Goal: Transaction & Acquisition: Purchase product/service

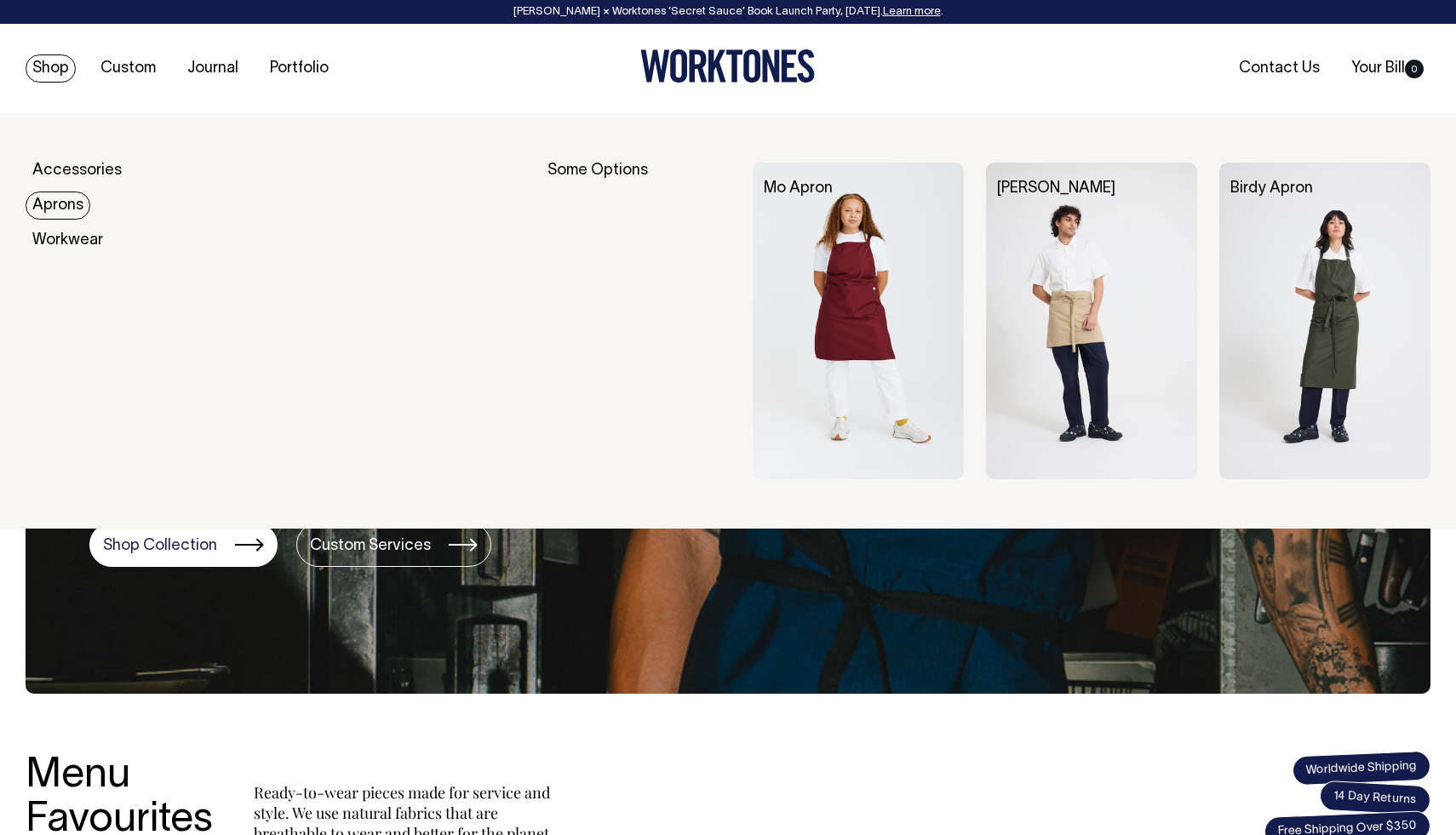
click at [58, 206] on link "Aprons" at bounding box center [57, 205] width 64 height 28
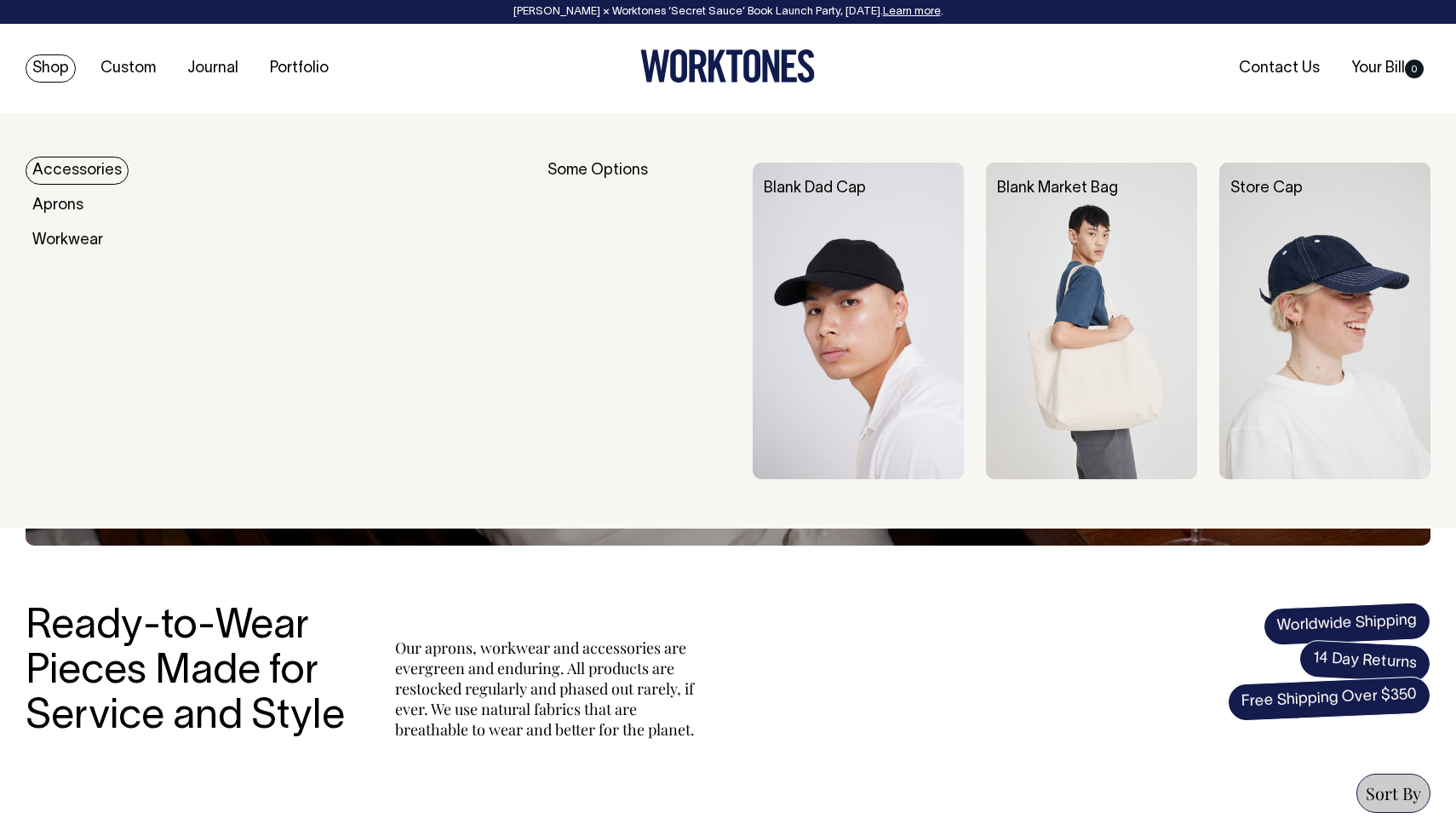
click at [63, 166] on link "Accessories" at bounding box center [77, 170] width 103 height 28
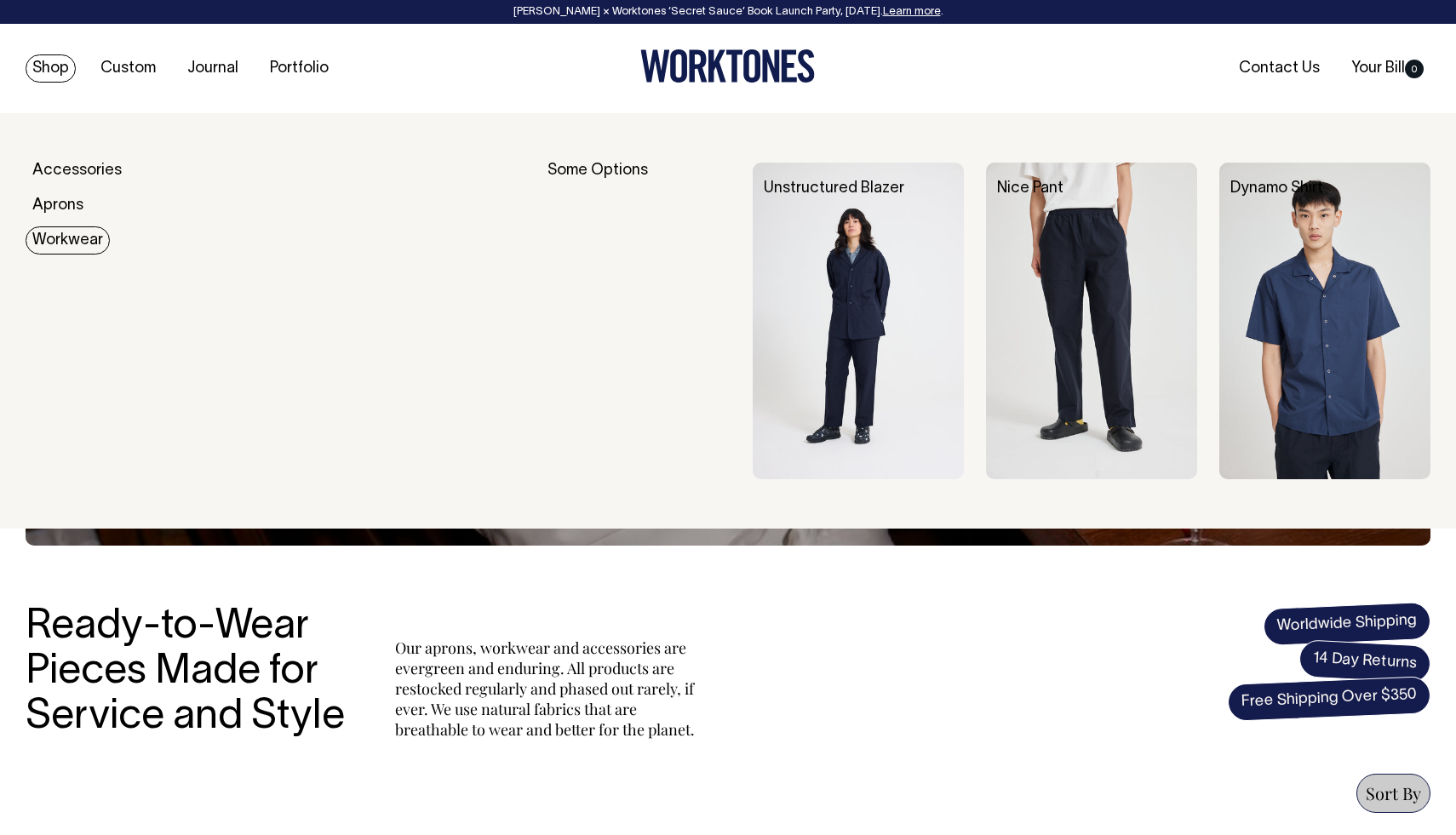
click at [72, 238] on link "Workwear" at bounding box center [67, 240] width 84 height 28
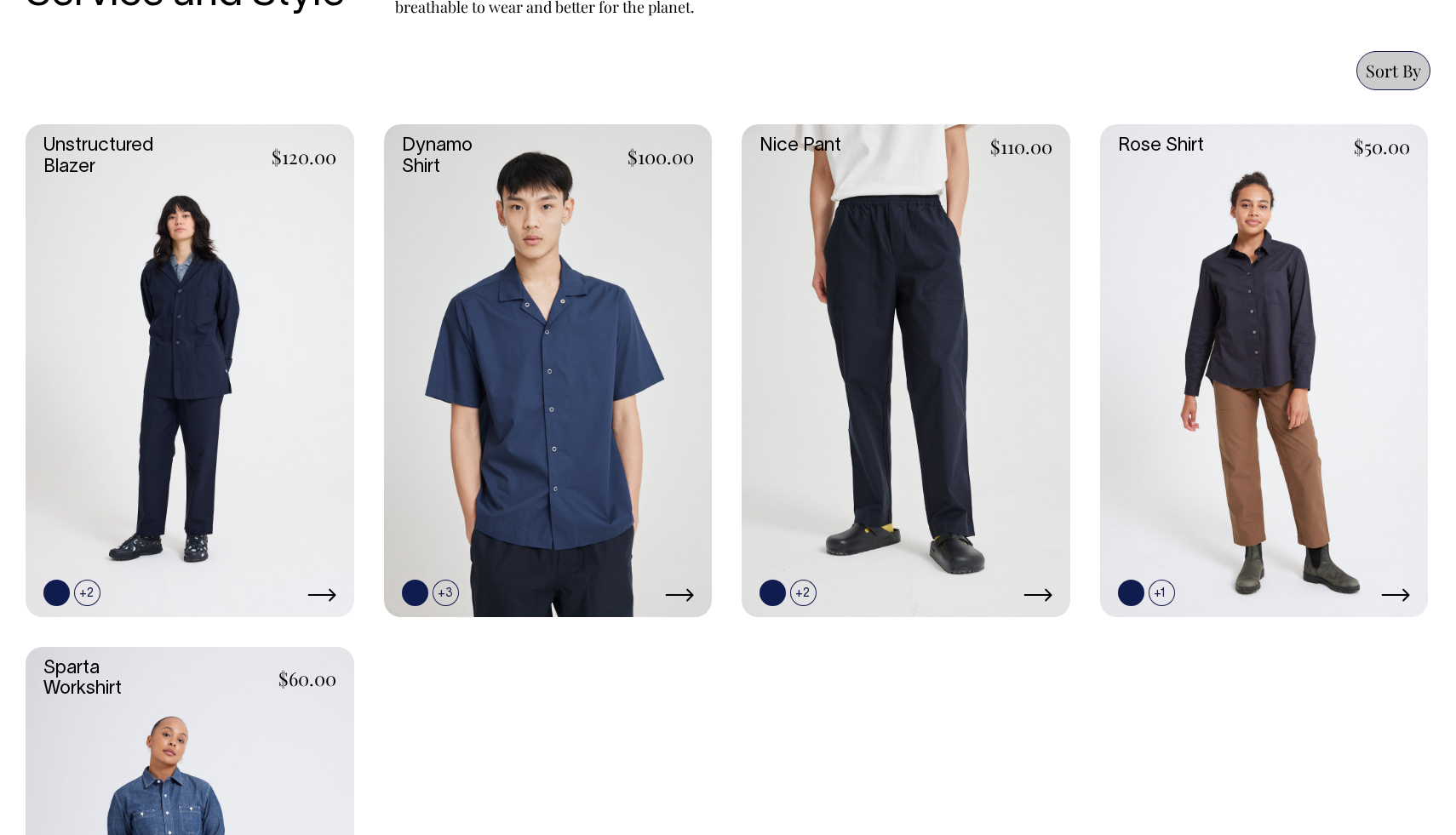
scroll to position [723, 0]
click at [198, 441] on link at bounding box center [190, 371] width 329 height 492
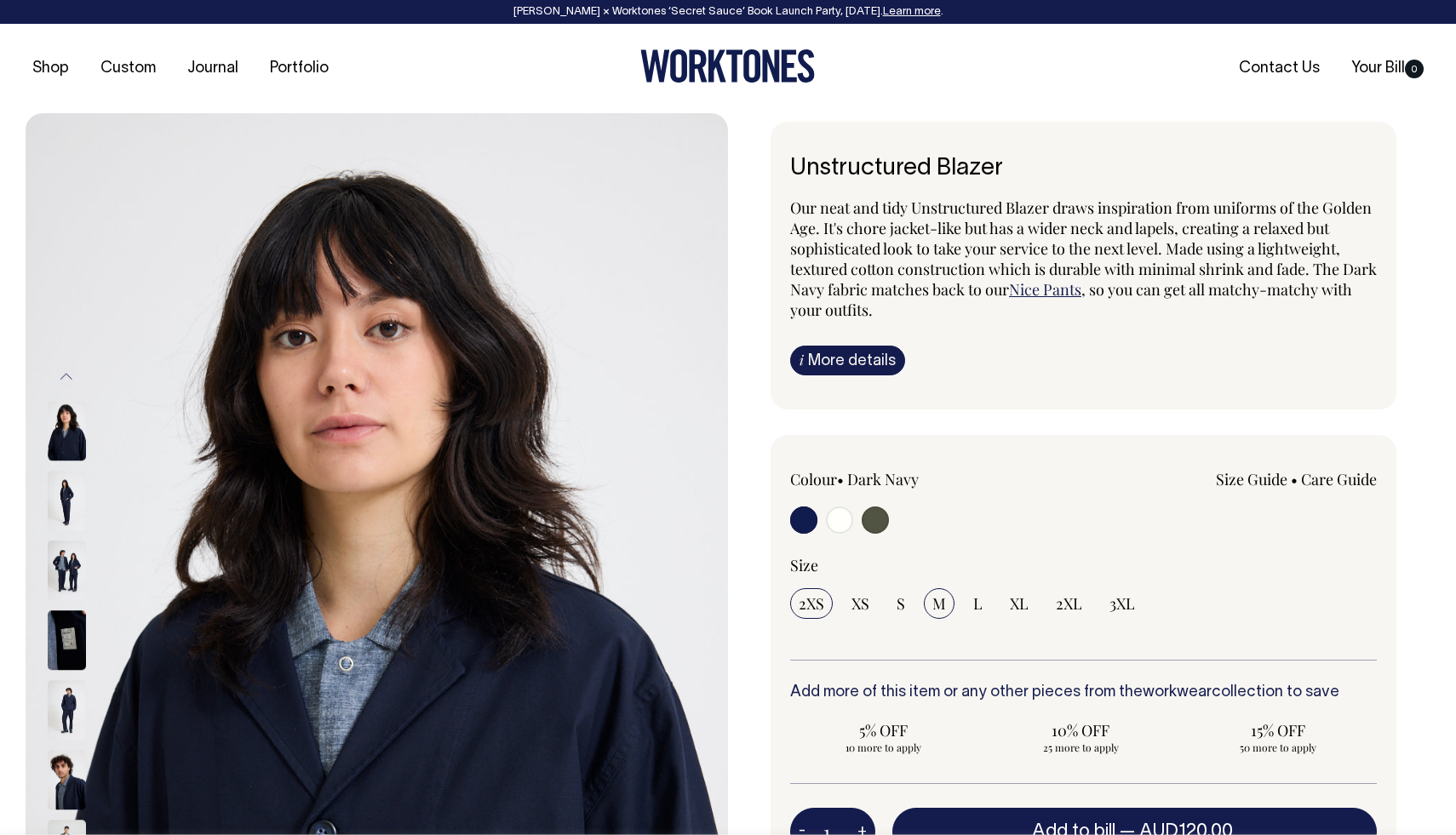
click at [935, 601] on span "M" at bounding box center [939, 603] width 14 height 20
click at [935, 601] on input "M" at bounding box center [938, 603] width 30 height 30
radio input "true"
select select "M"
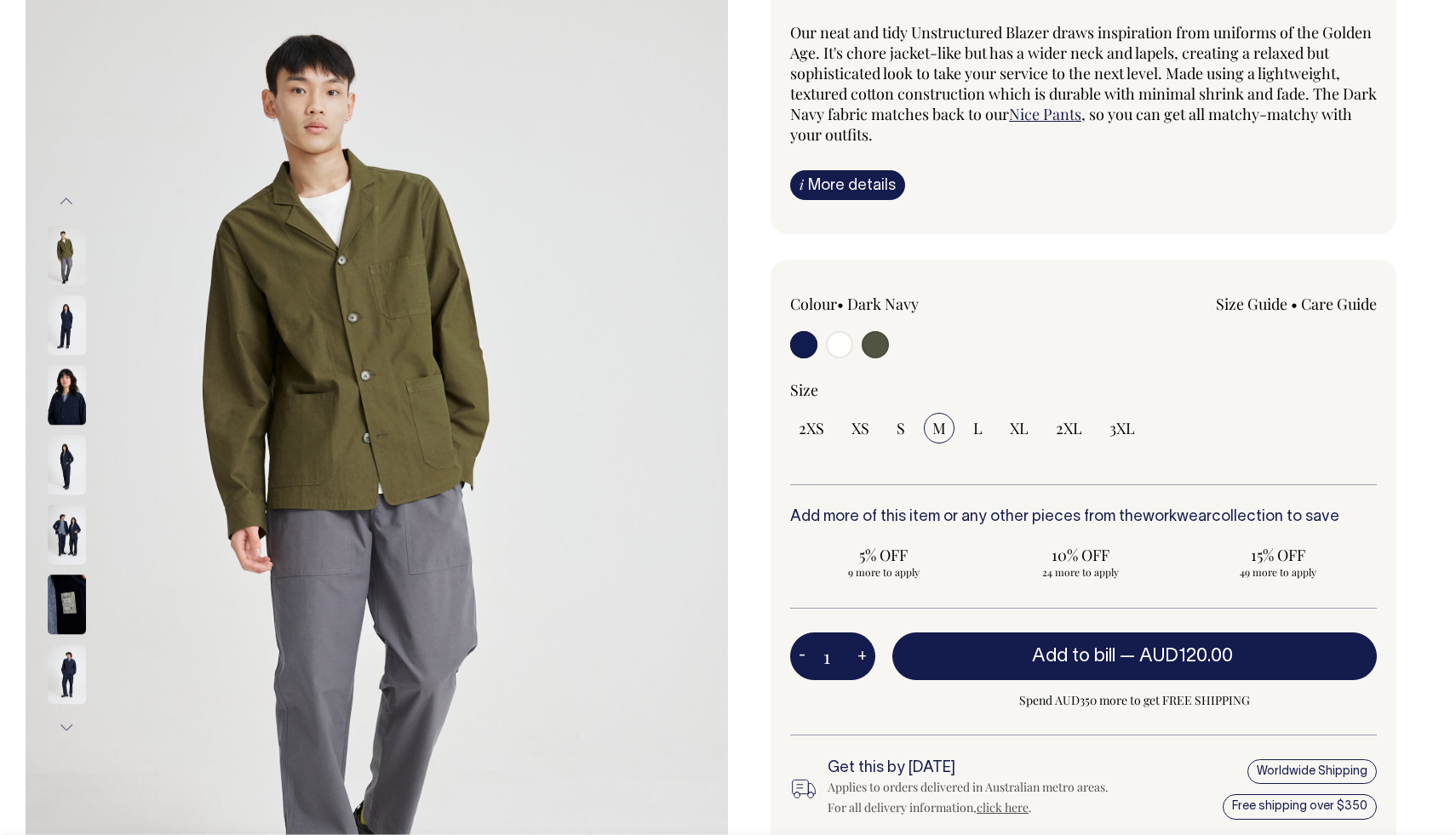
scroll to position [176, 0]
click at [61, 250] on img at bounding box center [67, 255] width 38 height 60
click at [57, 394] on img at bounding box center [67, 395] width 38 height 60
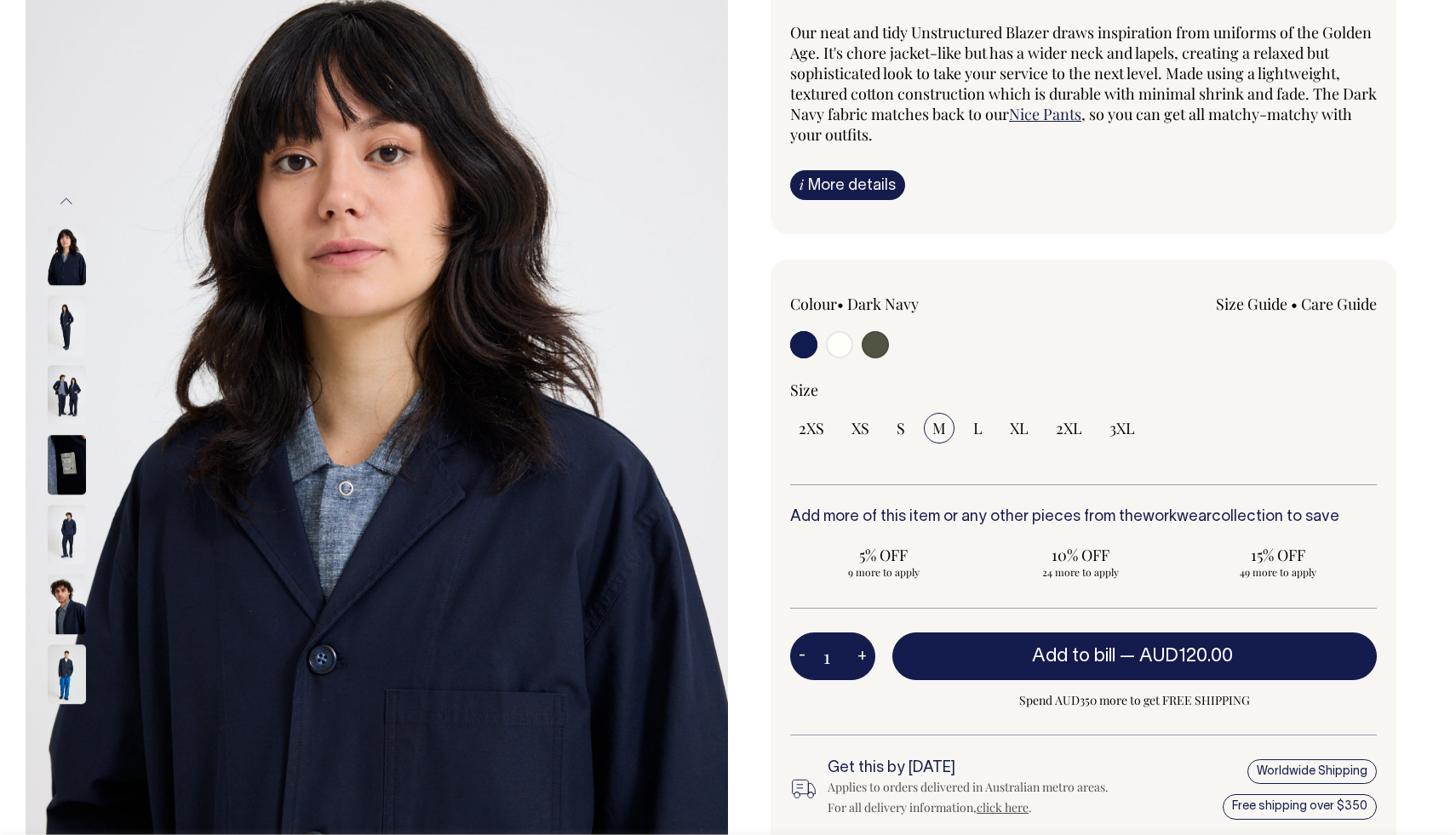
click at [74, 543] on img at bounding box center [67, 534] width 38 height 60
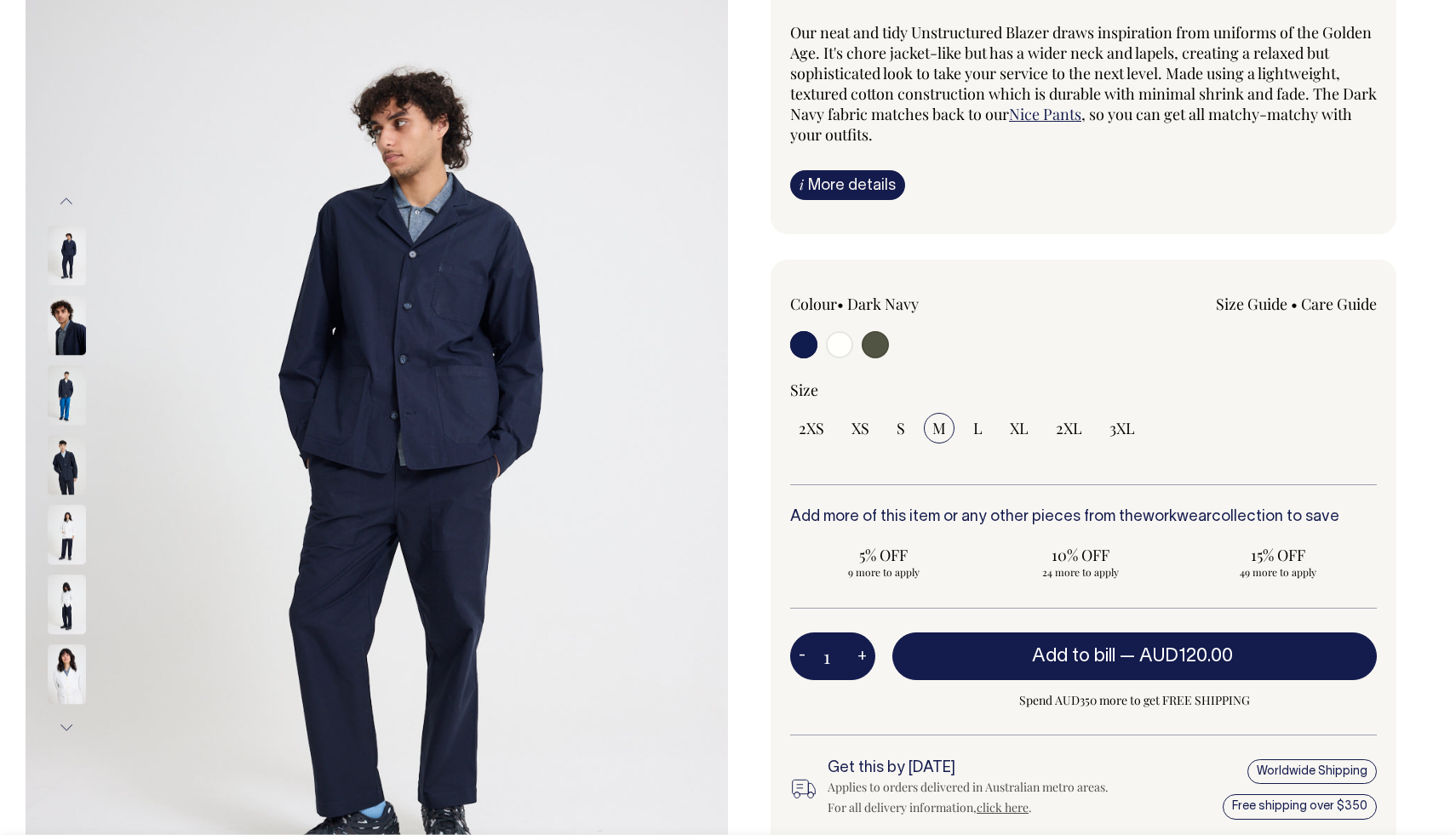
click at [68, 525] on img at bounding box center [67, 534] width 38 height 60
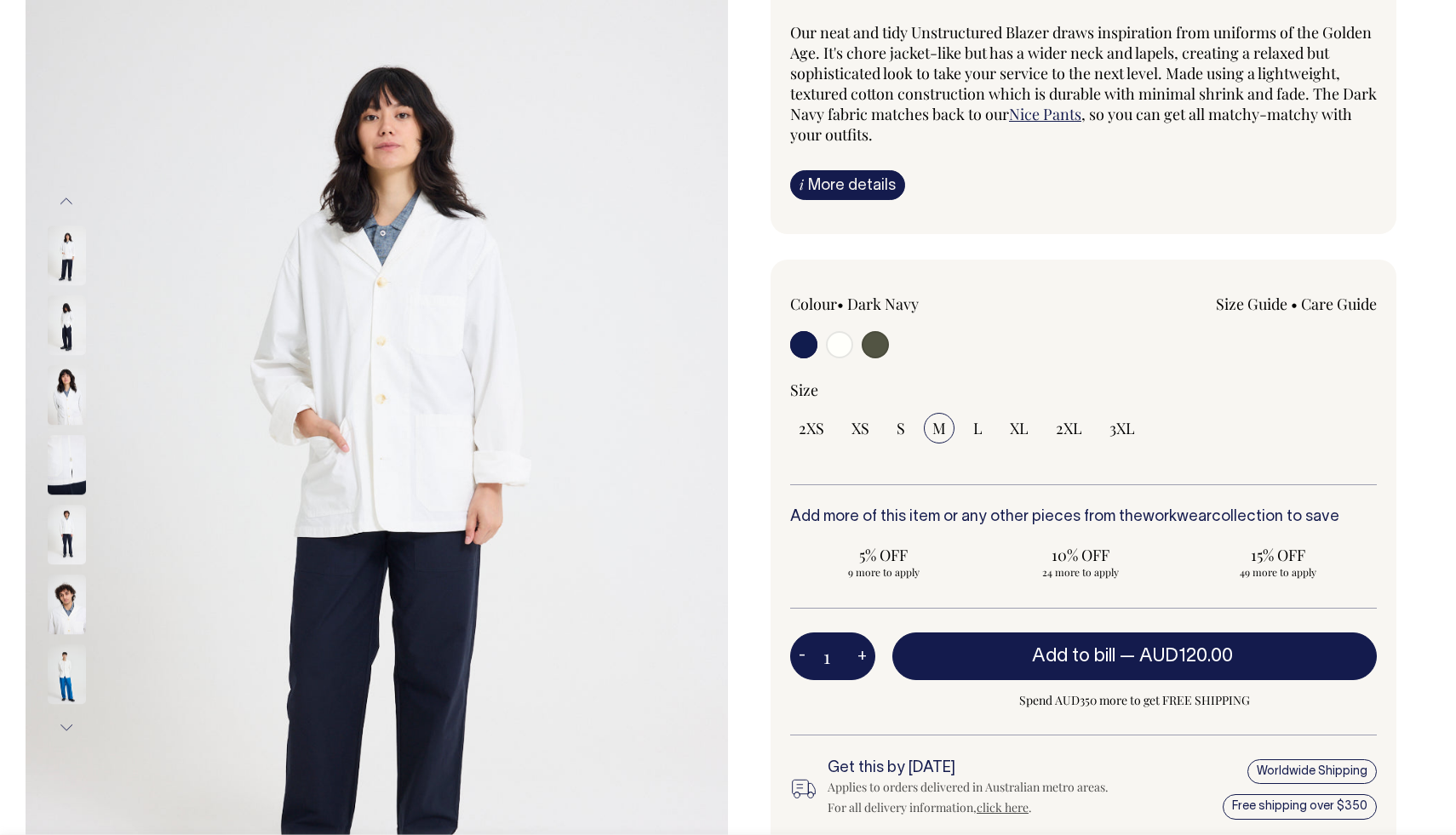
click at [66, 479] on img at bounding box center [67, 464] width 38 height 60
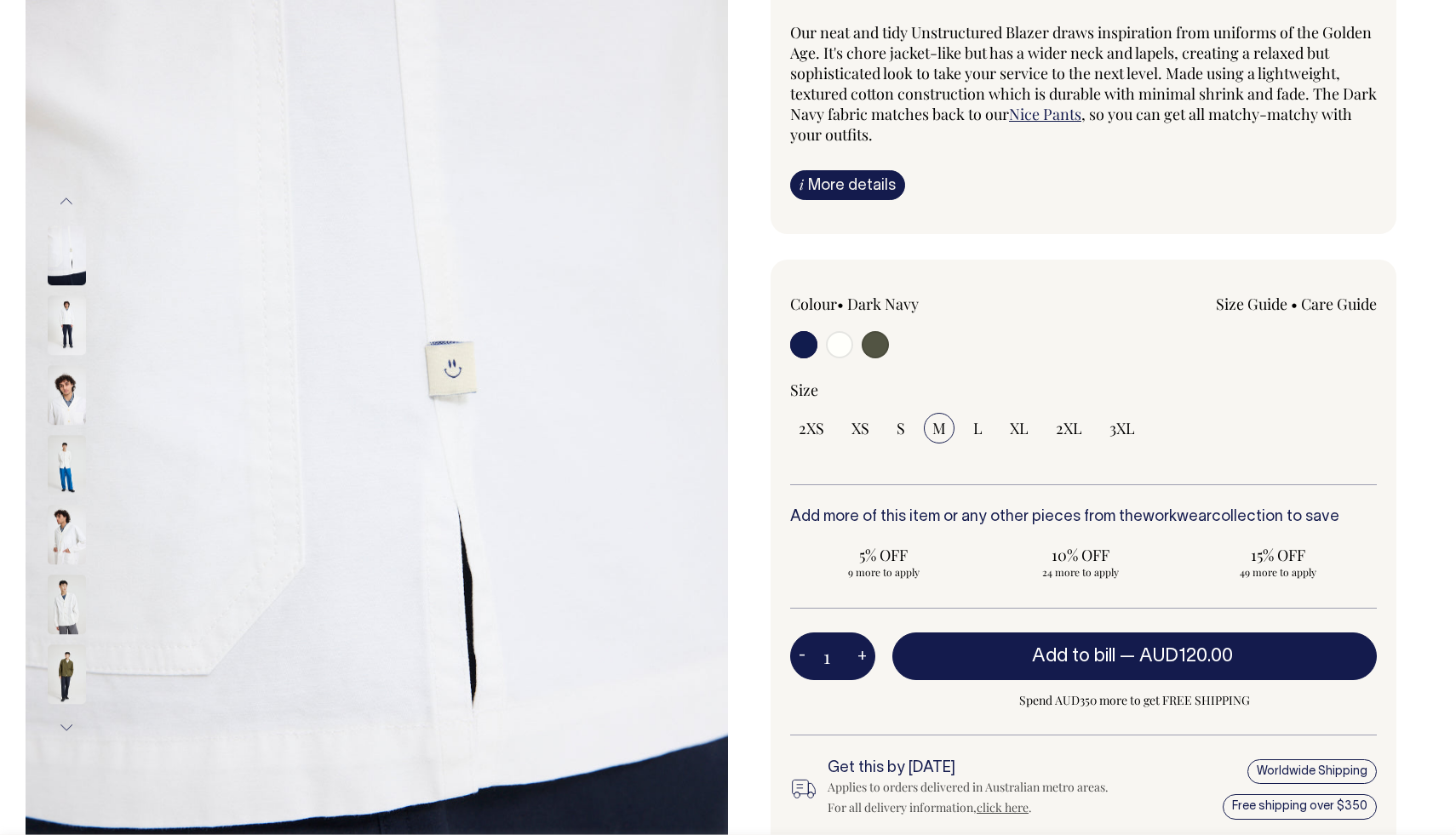
click at [60, 383] on img at bounding box center [67, 395] width 38 height 60
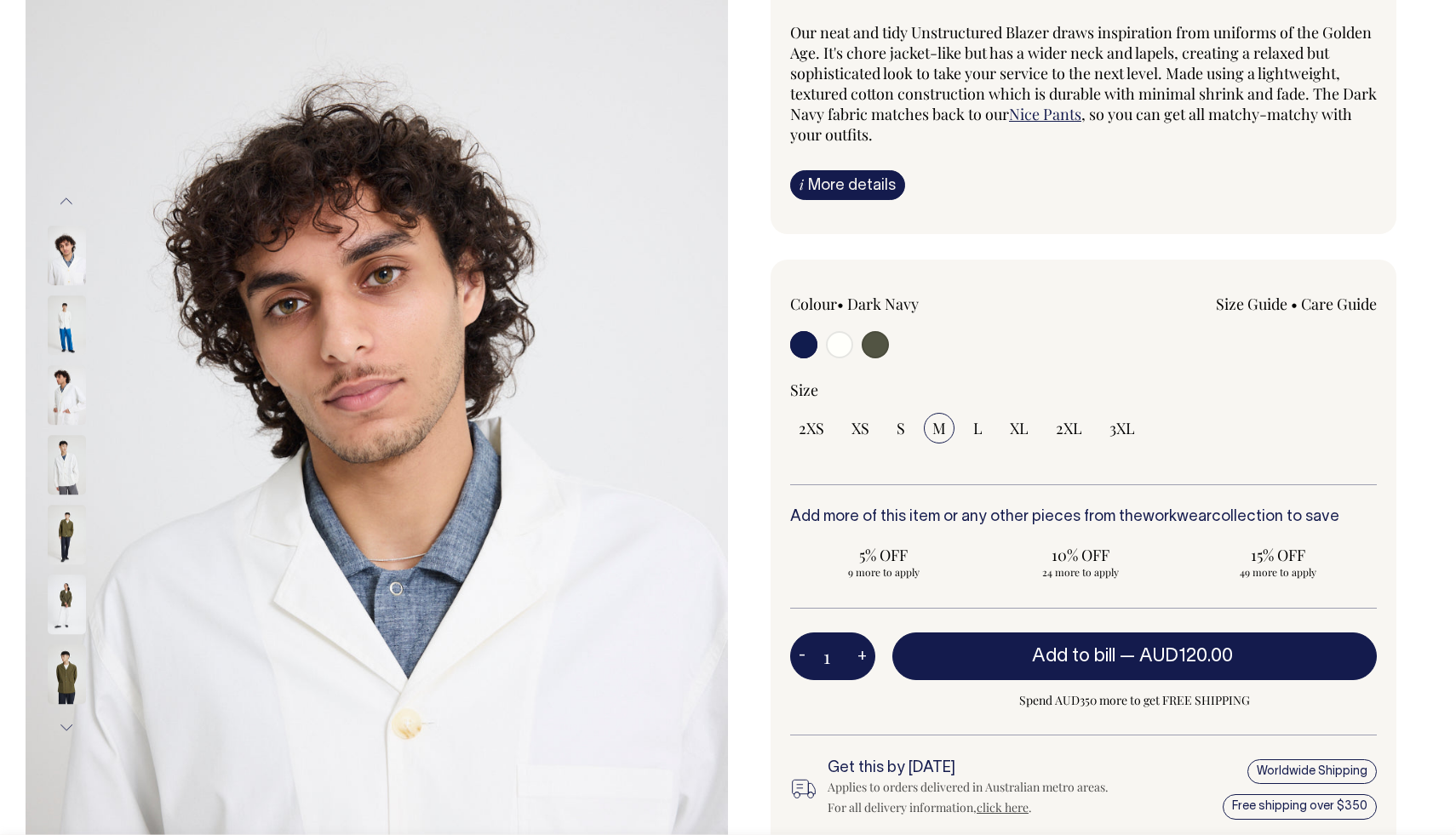
click at [67, 470] on img at bounding box center [67, 464] width 38 height 60
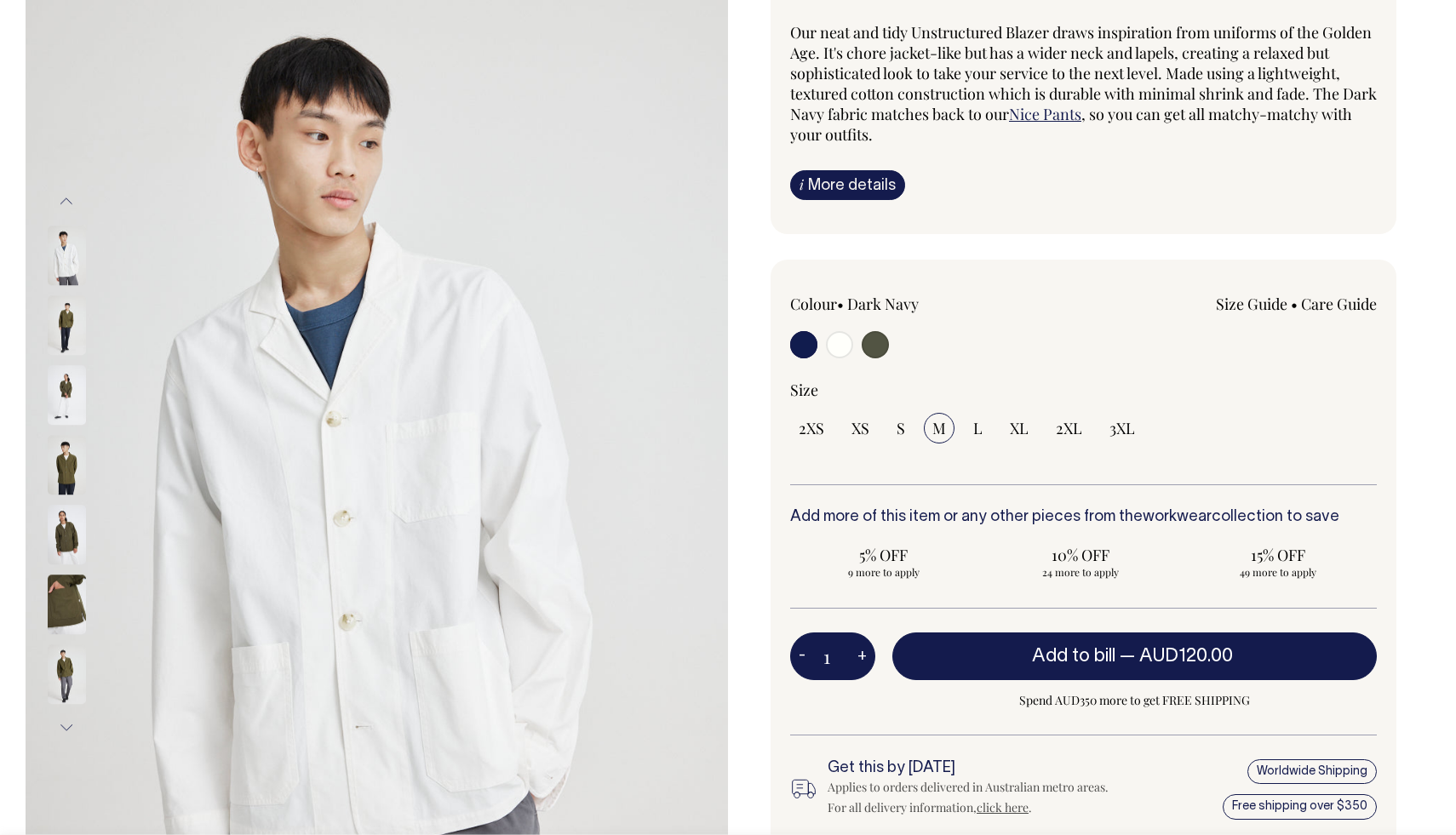
click at [66, 478] on img at bounding box center [67, 464] width 38 height 60
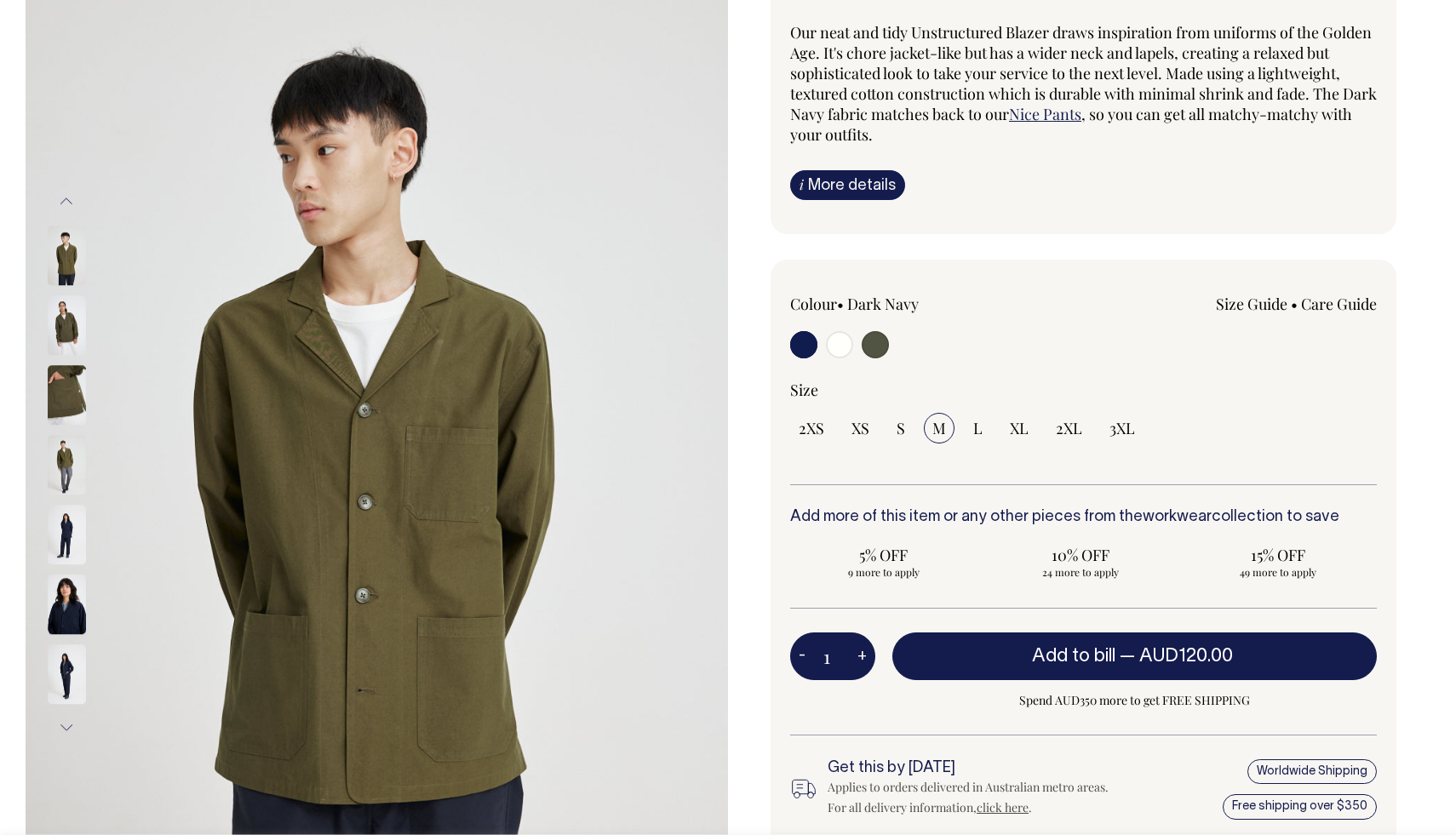
click at [70, 516] on img at bounding box center [67, 534] width 38 height 60
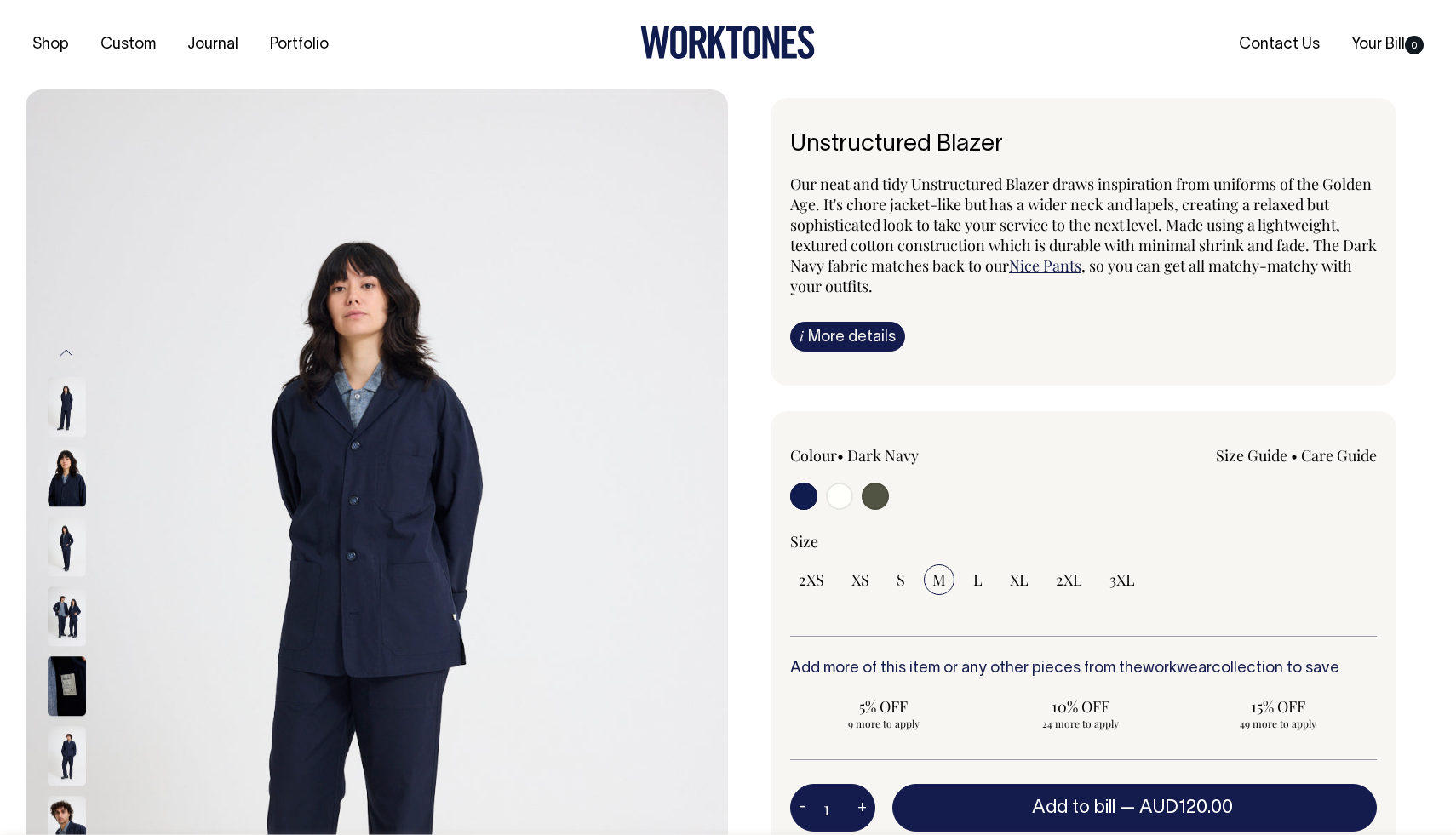
scroll to position [23, 0]
click at [1081, 262] on link "Nice Pants" at bounding box center [1045, 265] width 72 height 20
